Goal: Information Seeking & Learning: Learn about a topic

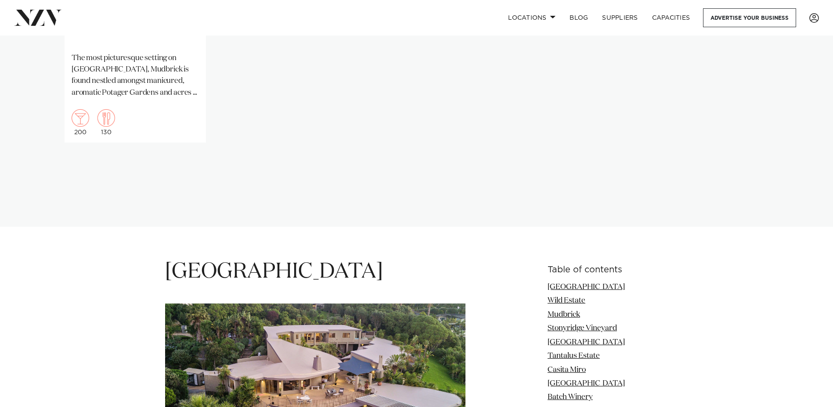
scroll to position [922, 0]
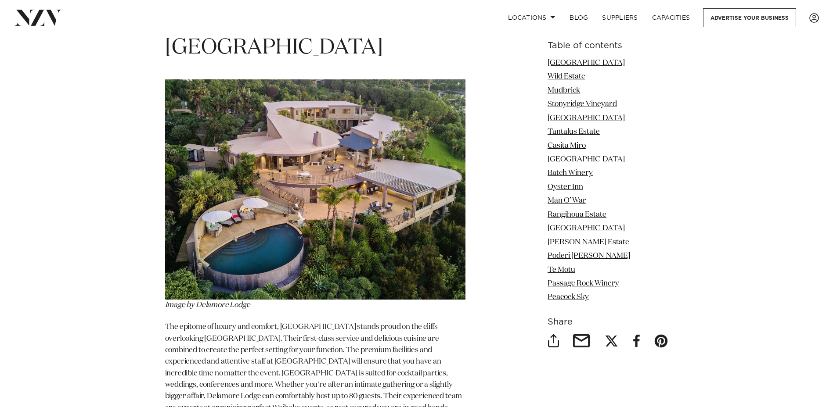
scroll to position [1098, 0]
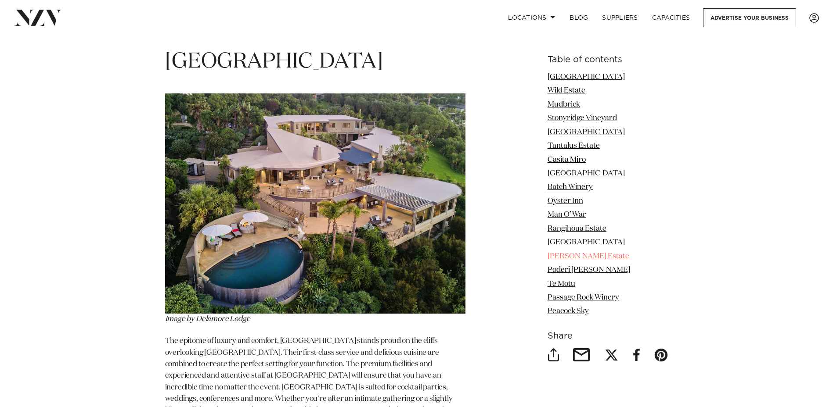
click at [553, 258] on link "[PERSON_NAME] Estate" at bounding box center [589, 256] width 82 height 7
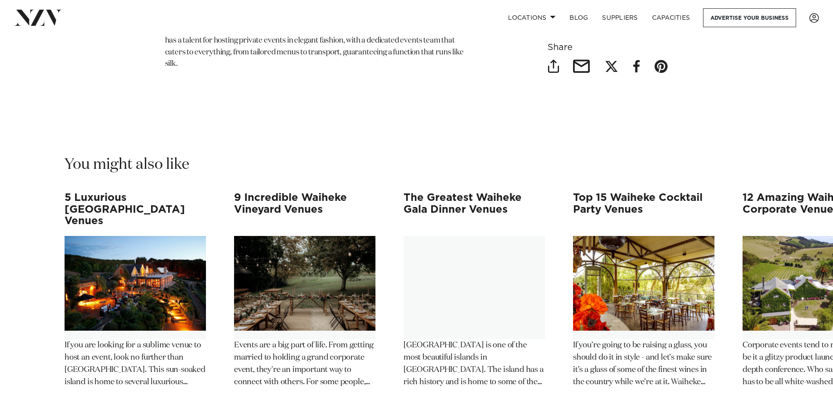
scroll to position [8639, 0]
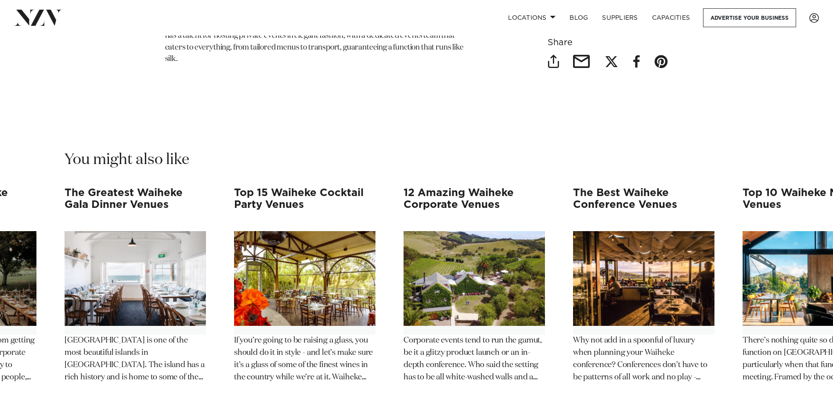
click at [480, 335] on p "Corporate events tend to run the gamut, be it a glitzy product launch or an in-…" at bounding box center [474, 359] width 141 height 49
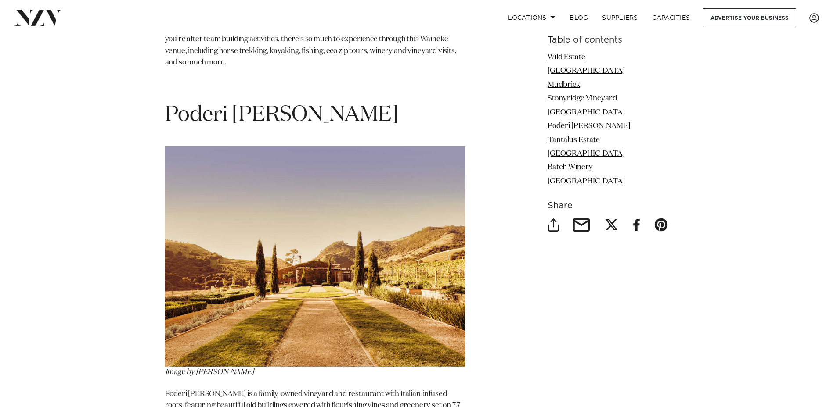
scroll to position [3469, 0]
